Goal: Task Accomplishment & Management: Use online tool/utility

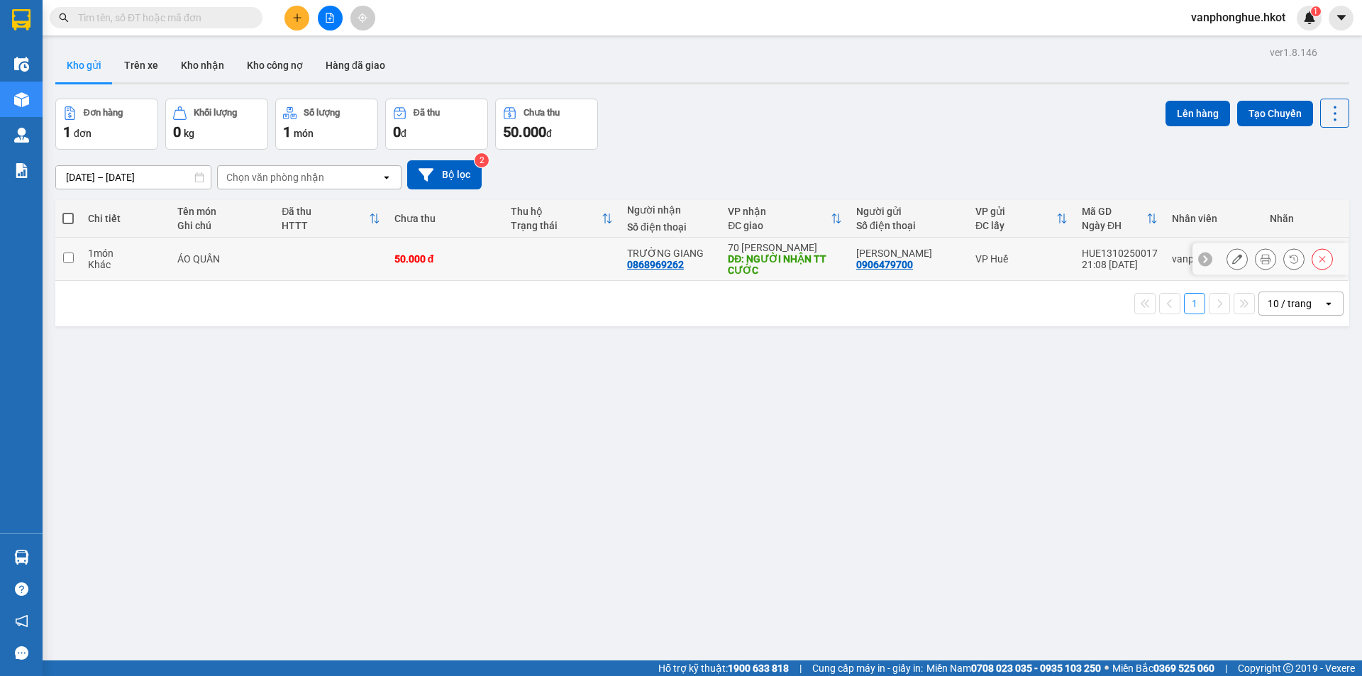
click at [67, 260] on input "checkbox" at bounding box center [68, 258] width 11 height 11
checkbox input "true"
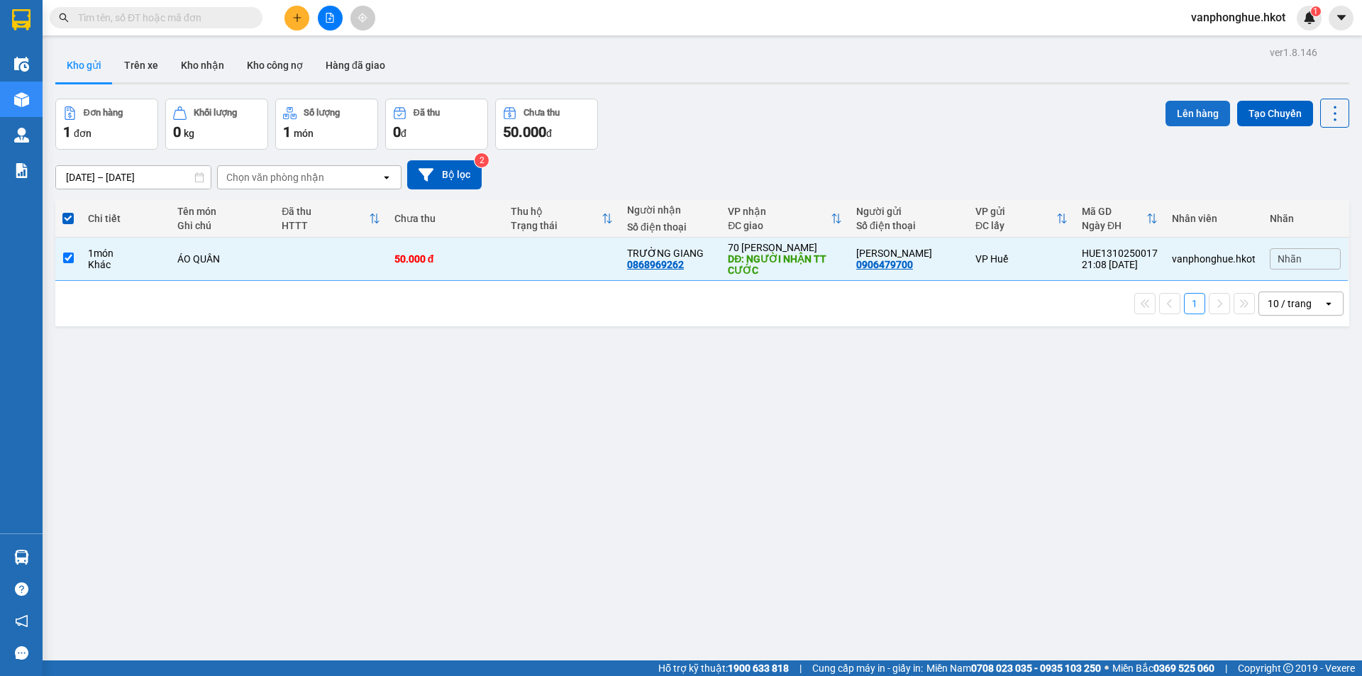
click at [1174, 109] on button "Lên hàng" at bounding box center [1197, 114] width 65 height 26
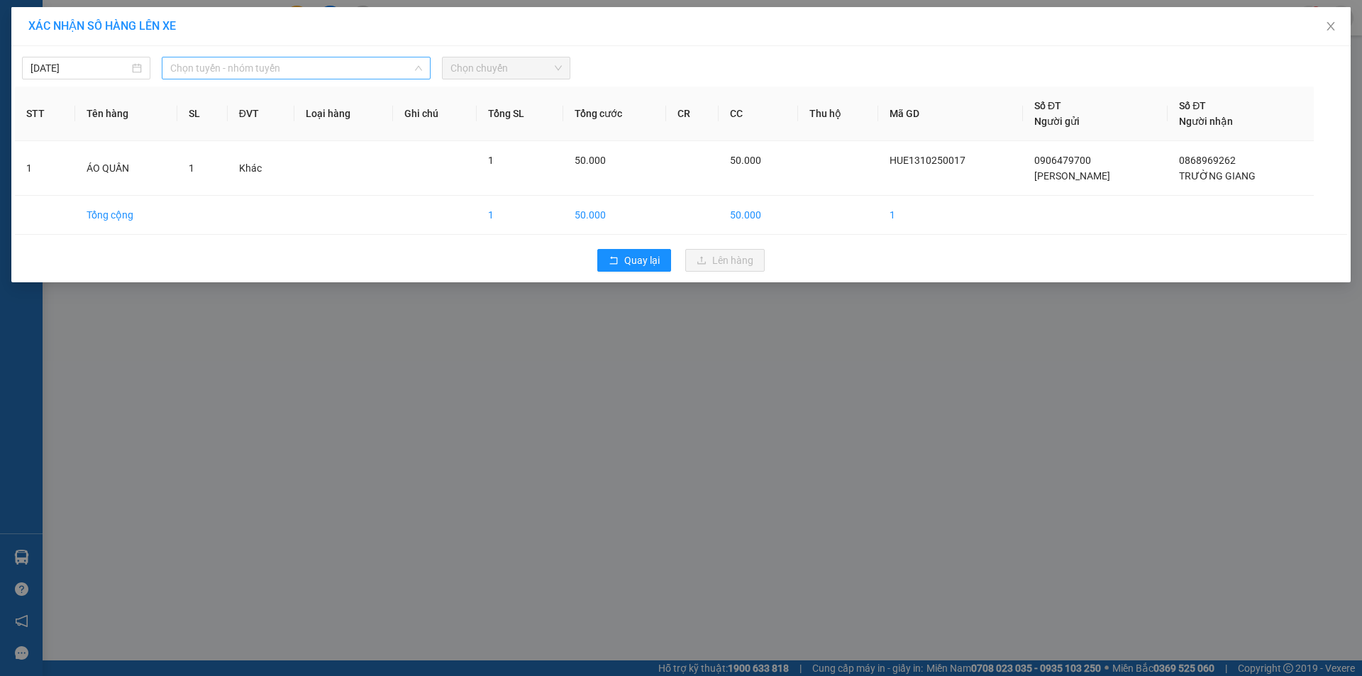
click at [321, 68] on span "Chọn tuyến - nhóm tuyến" at bounding box center [296, 67] width 252 height 21
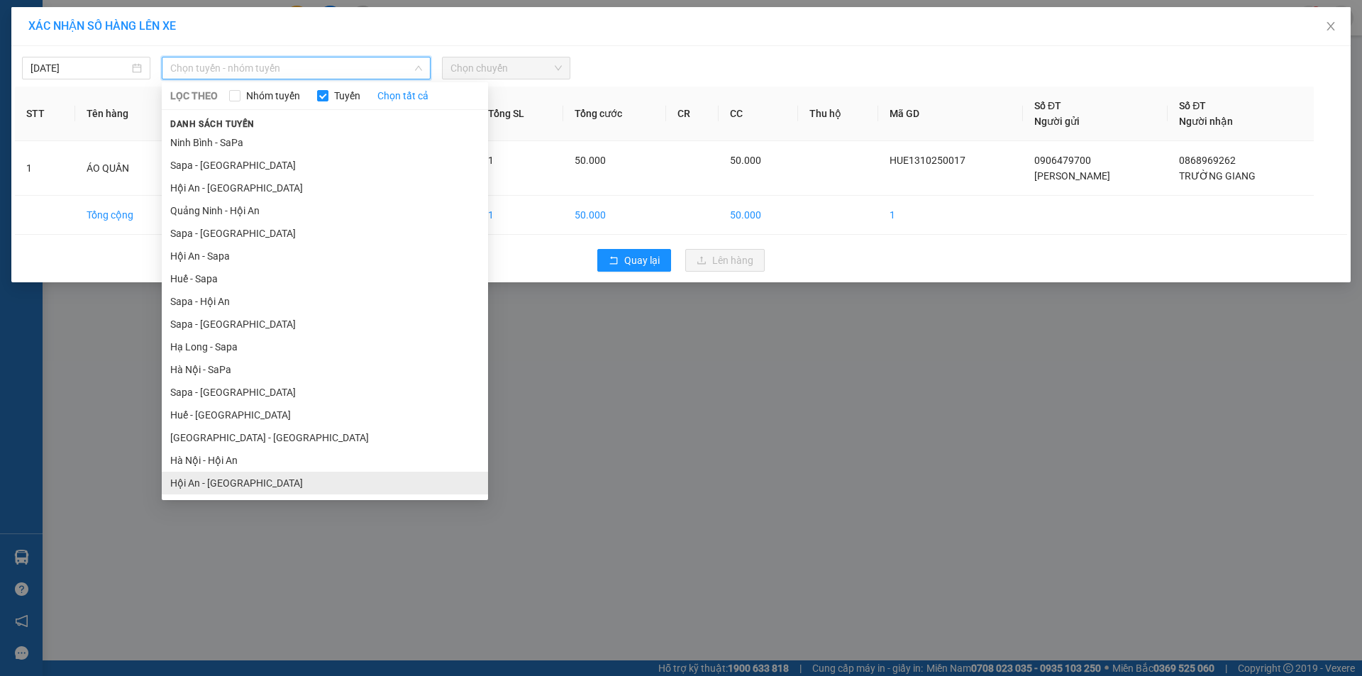
click at [254, 485] on li "Hội An - [GEOGRAPHIC_DATA]" at bounding box center [325, 483] width 326 height 23
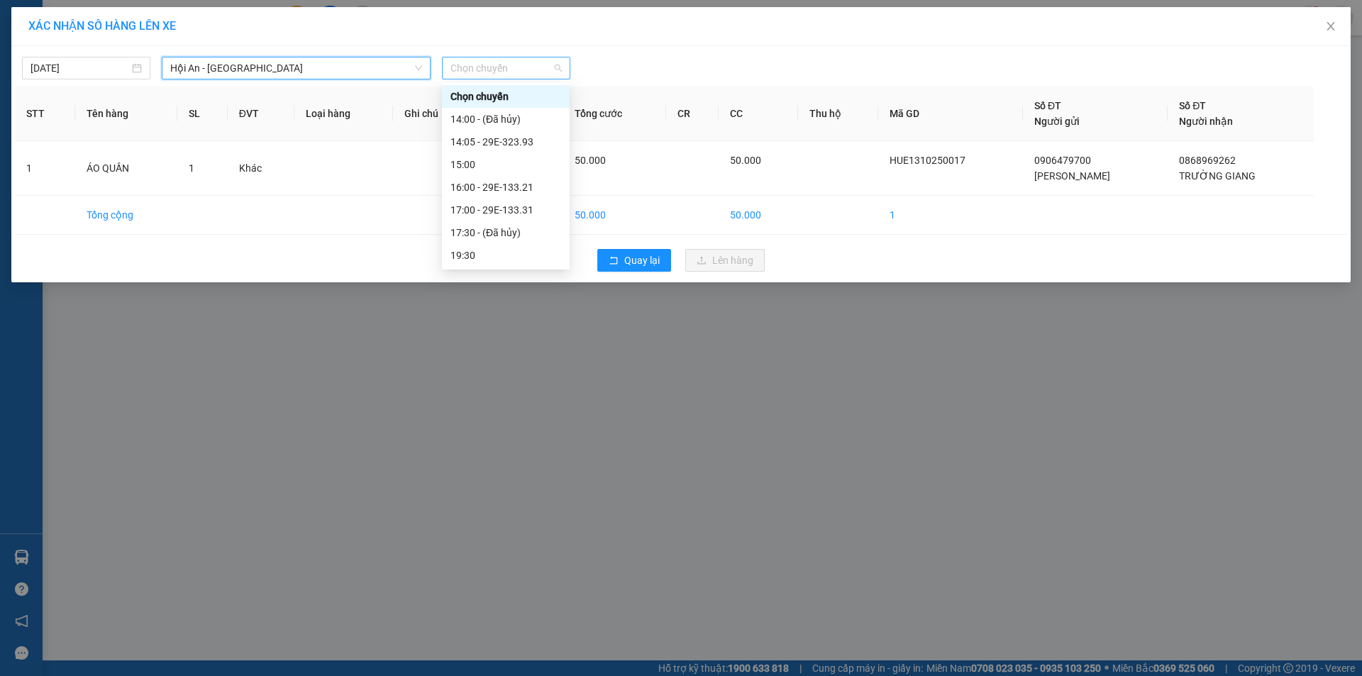
click at [526, 66] on span "Chọn chuyến" at bounding box center [505, 67] width 111 height 21
click at [524, 257] on div "20:30 - 29E-360.82" at bounding box center [505, 256] width 111 height 16
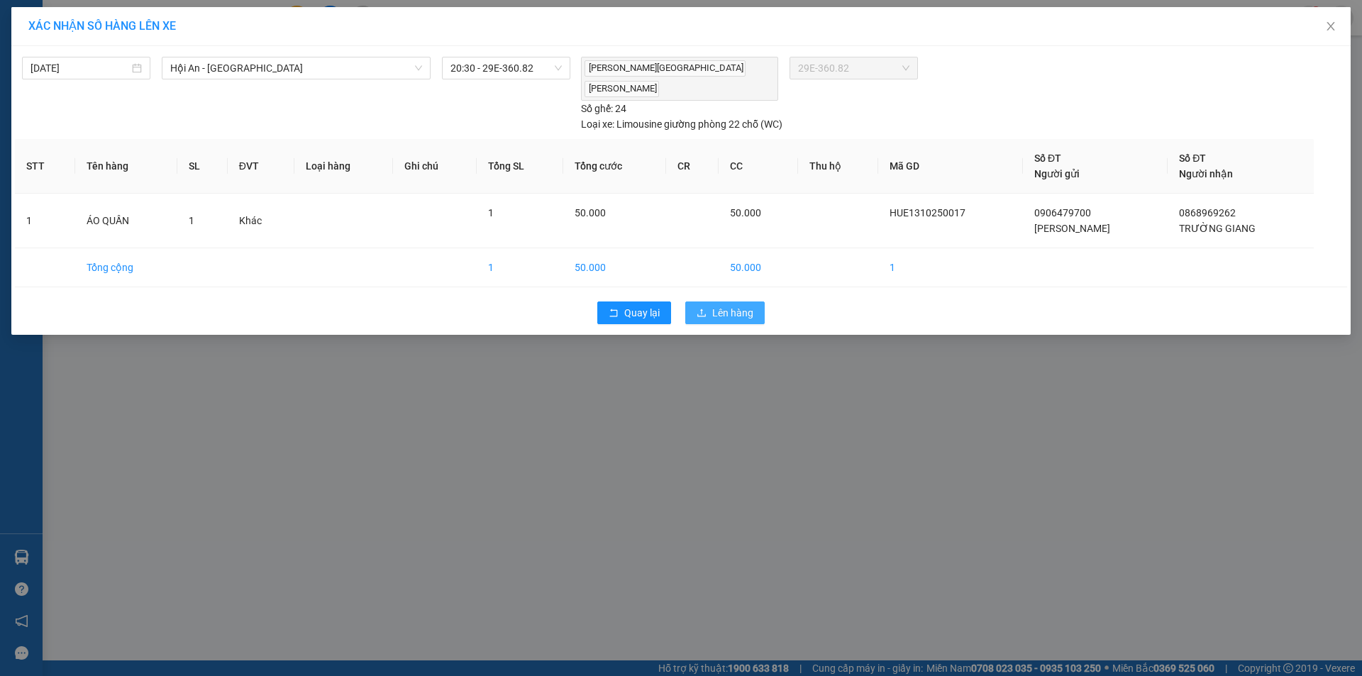
click at [743, 305] on span "Lên hàng" at bounding box center [732, 313] width 41 height 16
